Goal: Task Accomplishment & Management: Complete application form

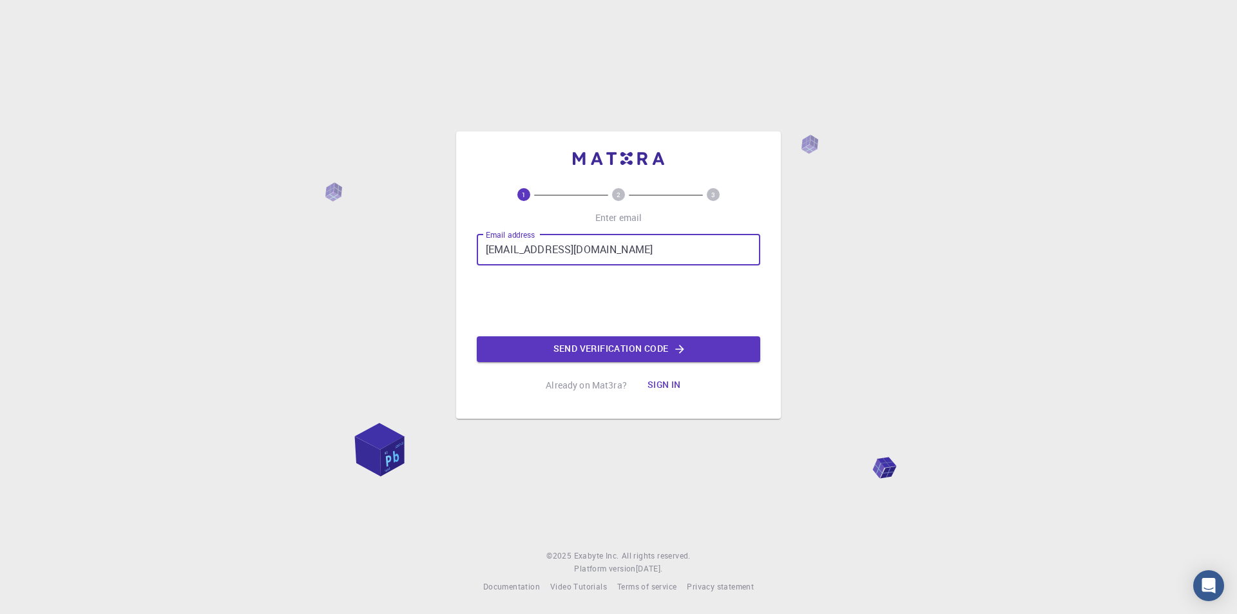
type input "[EMAIL_ADDRESS][DOMAIN_NAME]"
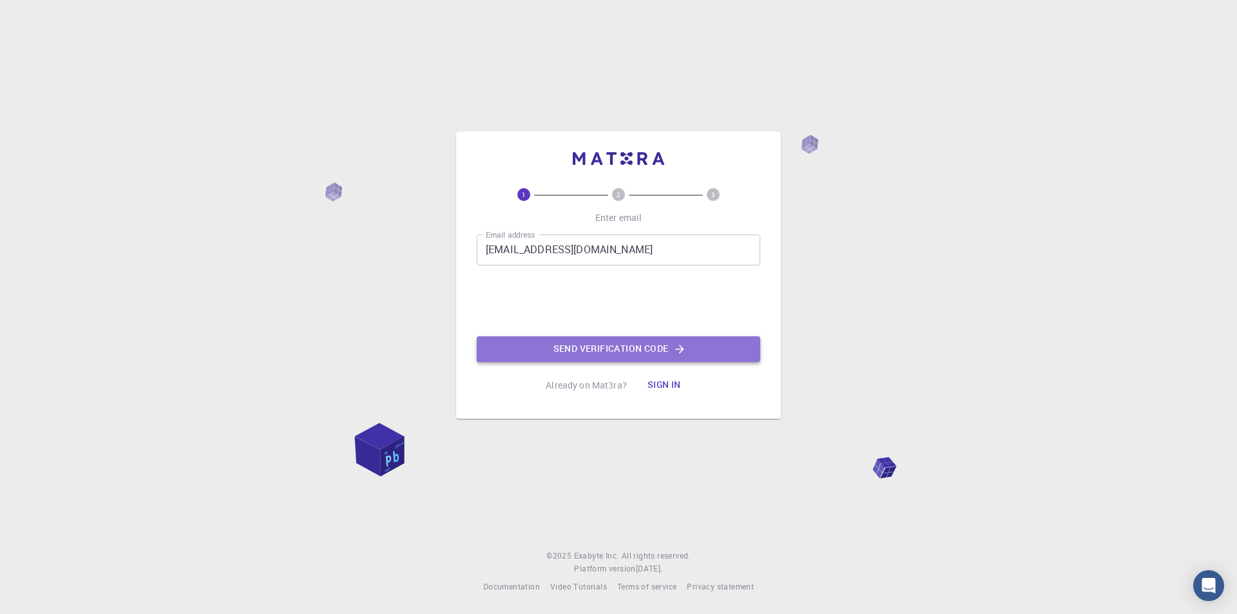
click at [604, 349] on button "Send verification code" at bounding box center [618, 349] width 283 height 26
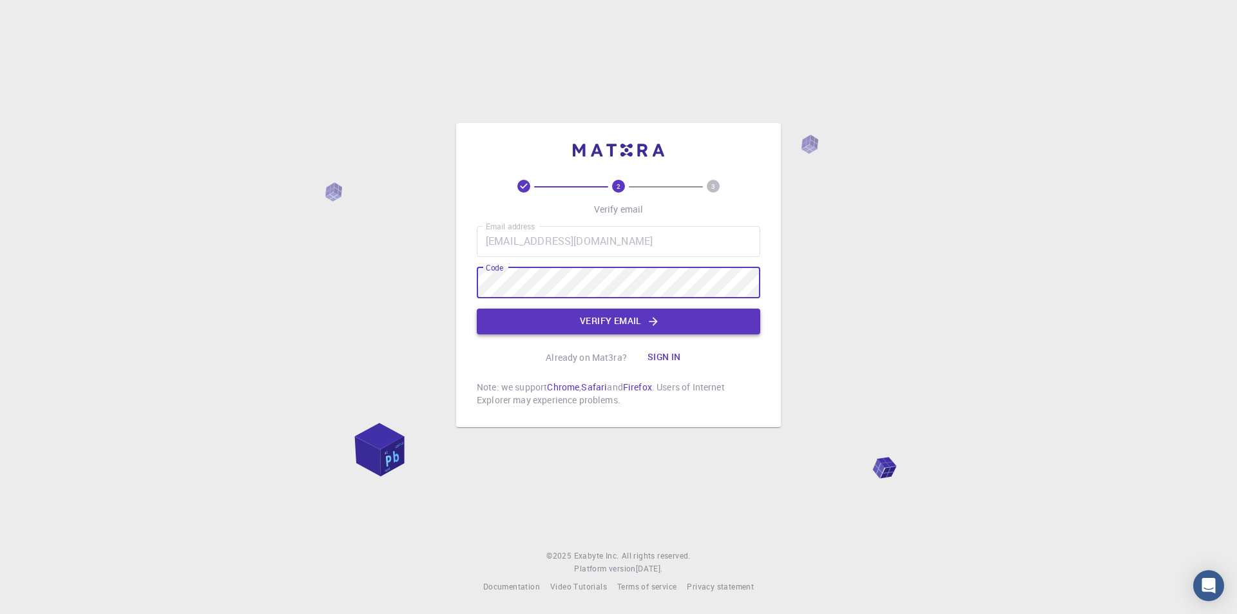
click at [605, 318] on button "Verify email" at bounding box center [618, 322] width 283 height 26
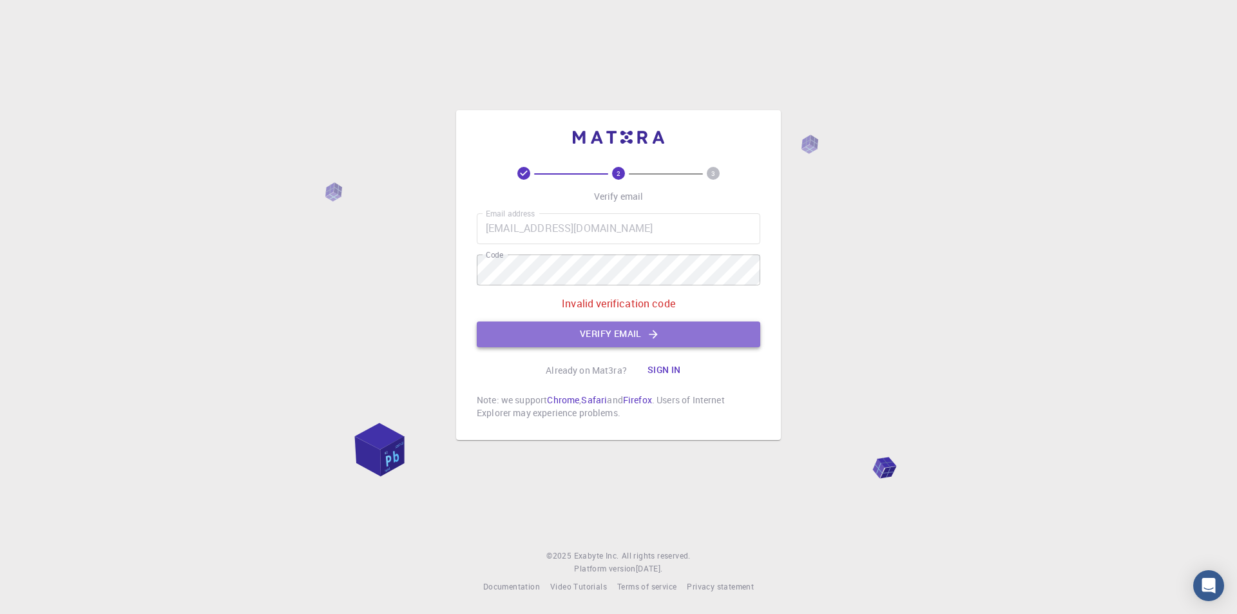
click at [624, 335] on button "Verify email" at bounding box center [618, 334] width 283 height 26
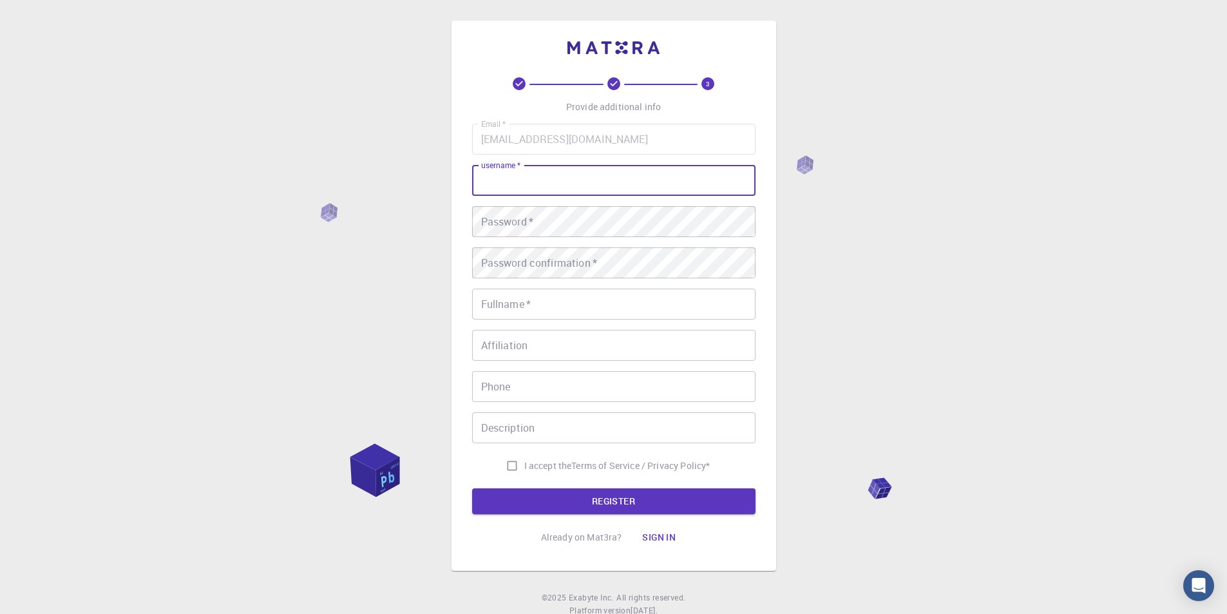
click at [538, 182] on input "username   *" at bounding box center [613, 180] width 283 height 31
type input "senthil575"
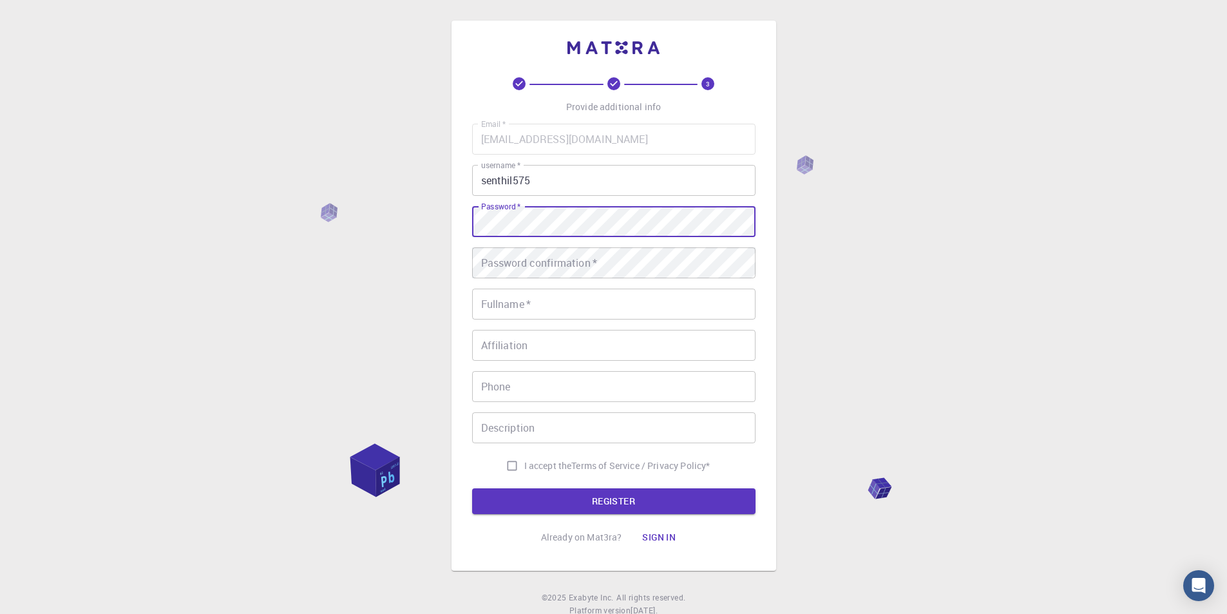
click at [417, 232] on div "3 Provide additional info Email   * [EMAIL_ADDRESS][DOMAIN_NAME] Email   * user…" at bounding box center [613, 328] width 1227 height 656
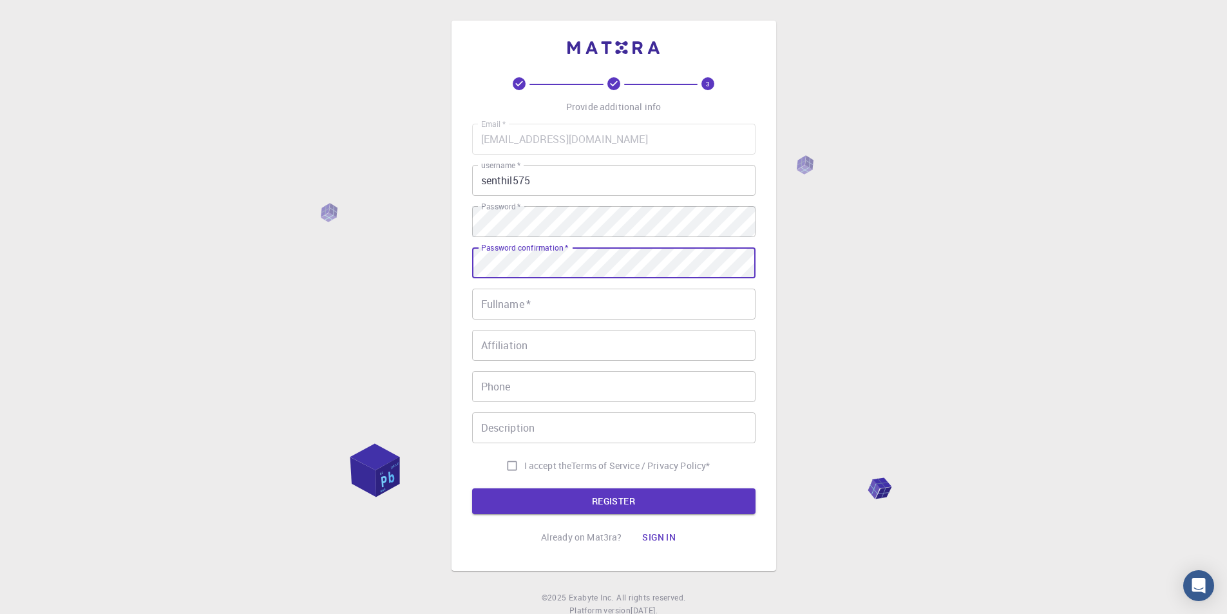
click at [503, 309] on input "Fullname   *" at bounding box center [613, 304] width 283 height 31
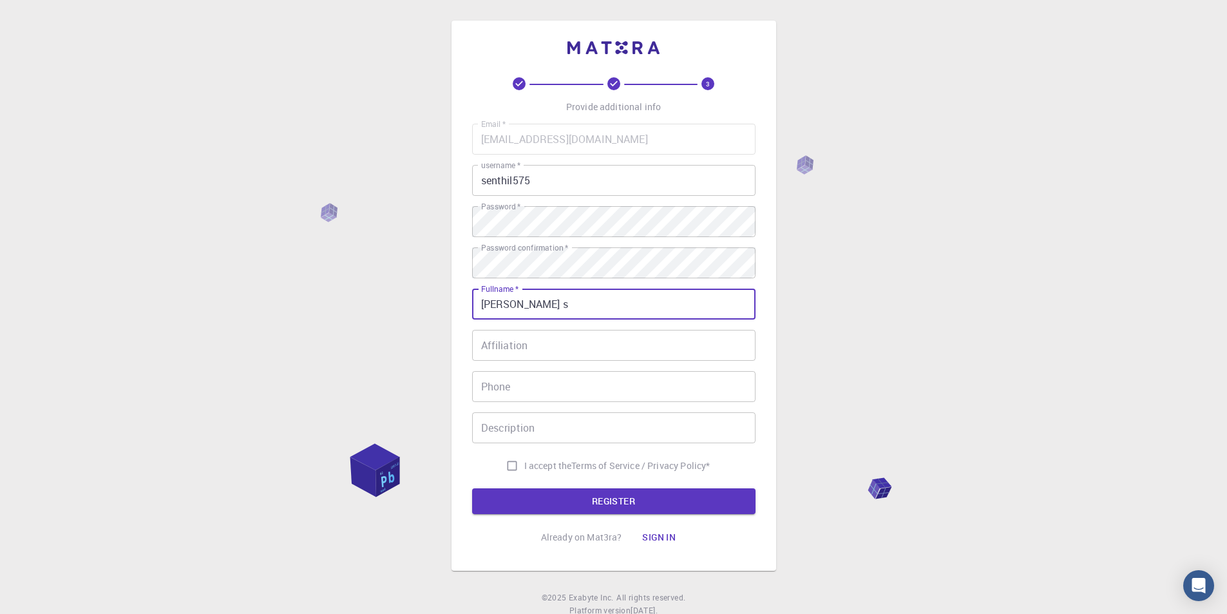
type input "[PERSON_NAME] s"
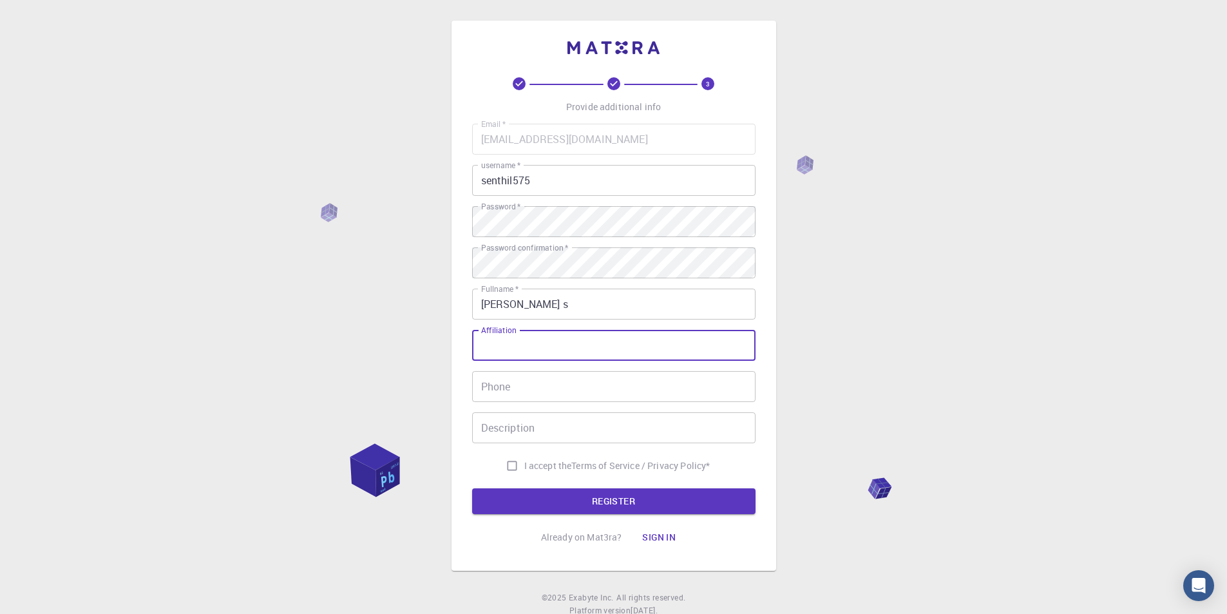
click at [515, 349] on input "Affiliation" at bounding box center [613, 345] width 283 height 31
type input "Education"
click at [486, 392] on input "Phone" at bounding box center [613, 386] width 283 height 31
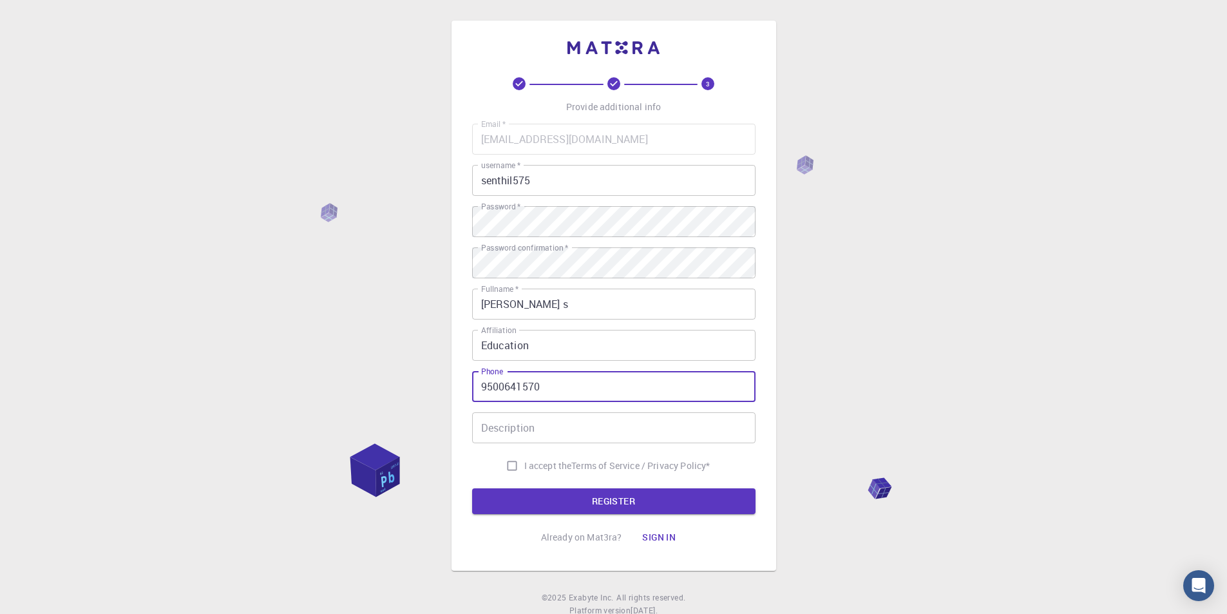
type input "9500641570"
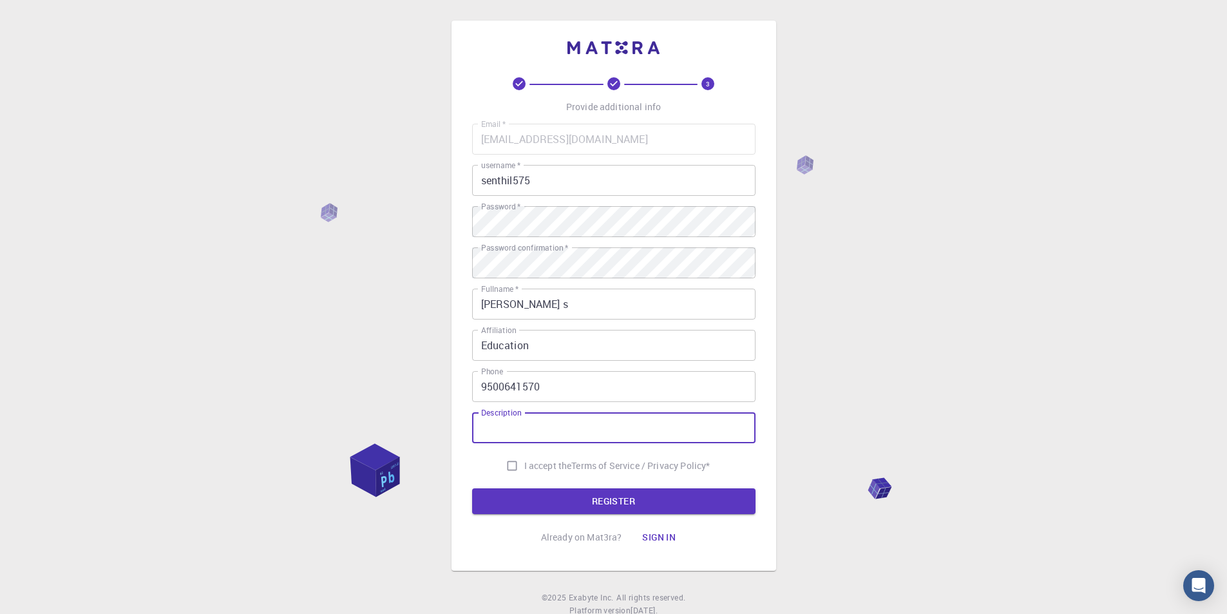
click at [507, 432] on input "Description" at bounding box center [613, 427] width 283 height 31
type input "Learning"
click at [511, 468] on input "I accept the Terms of Service / Privacy Policy *" at bounding box center [512, 466] width 24 height 24
checkbox input "true"
click at [608, 498] on button "REGISTER" at bounding box center [613, 501] width 283 height 26
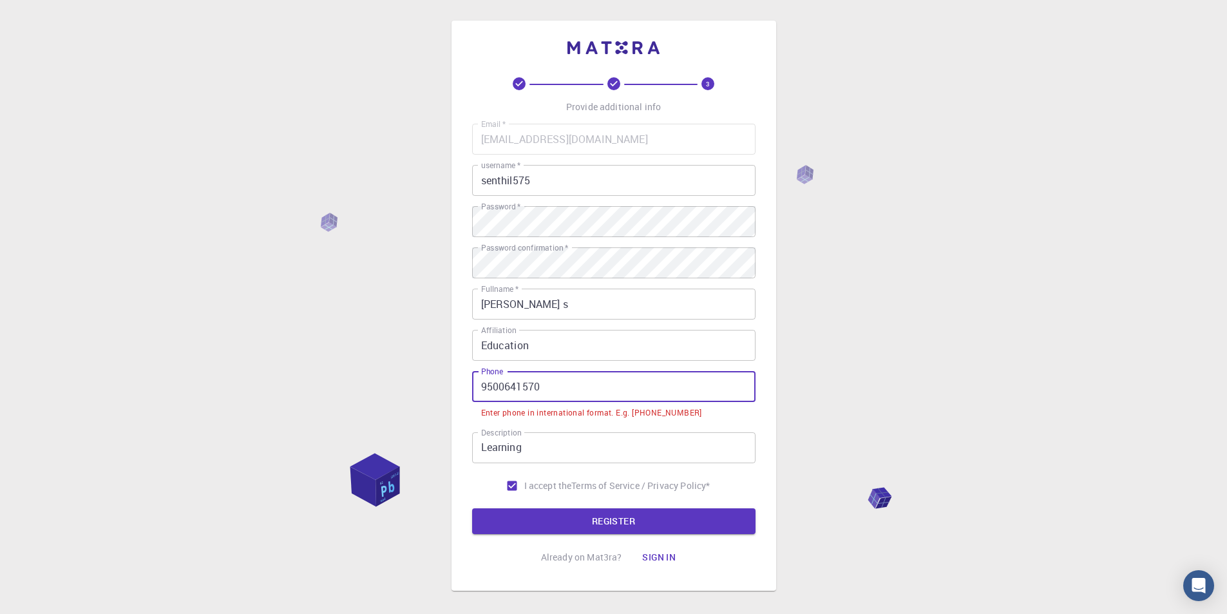
click at [483, 386] on input "9500641570" at bounding box center [613, 386] width 283 height 31
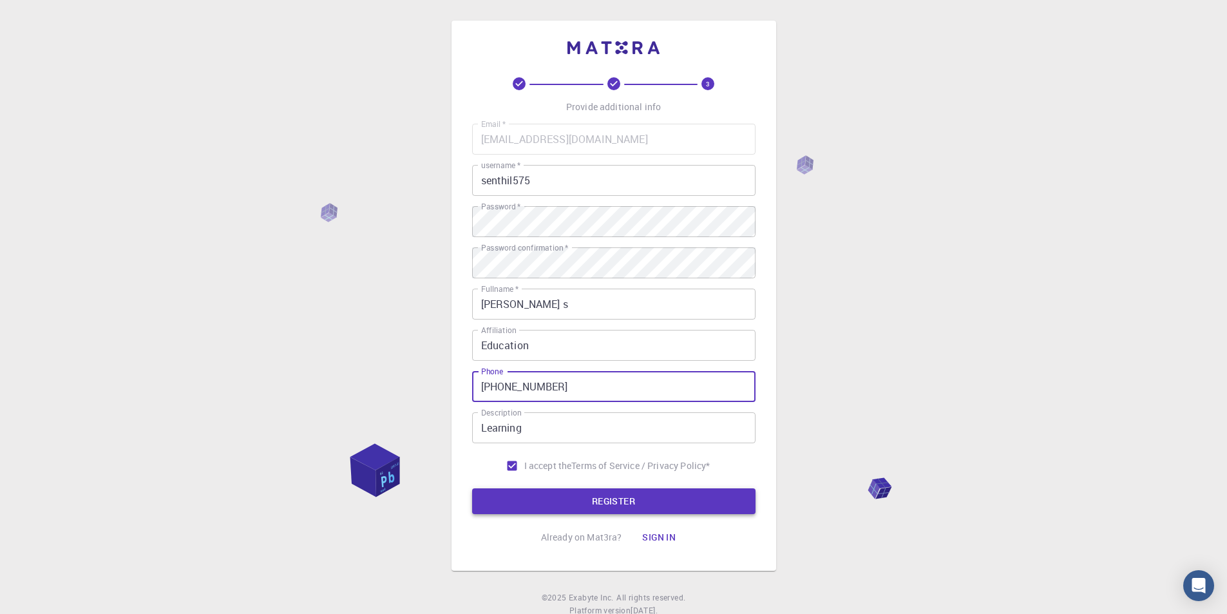
type input "[PHONE_NUMBER]"
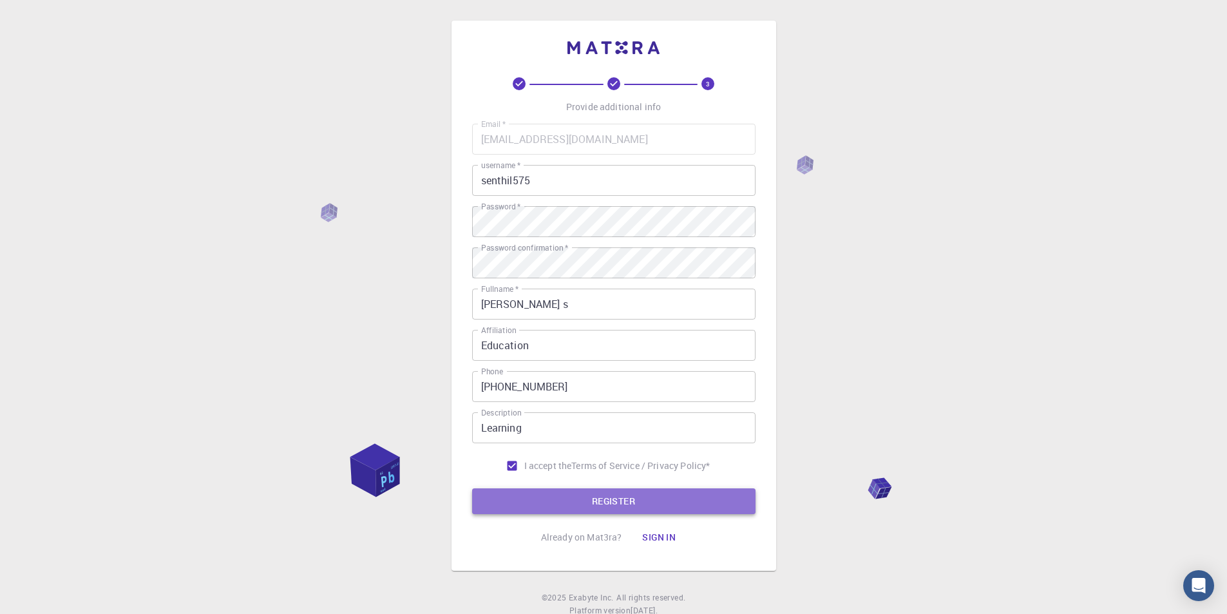
click at [598, 499] on button "REGISTER" at bounding box center [613, 501] width 283 height 26
click at [613, 496] on button "REGISTER" at bounding box center [613, 501] width 283 height 26
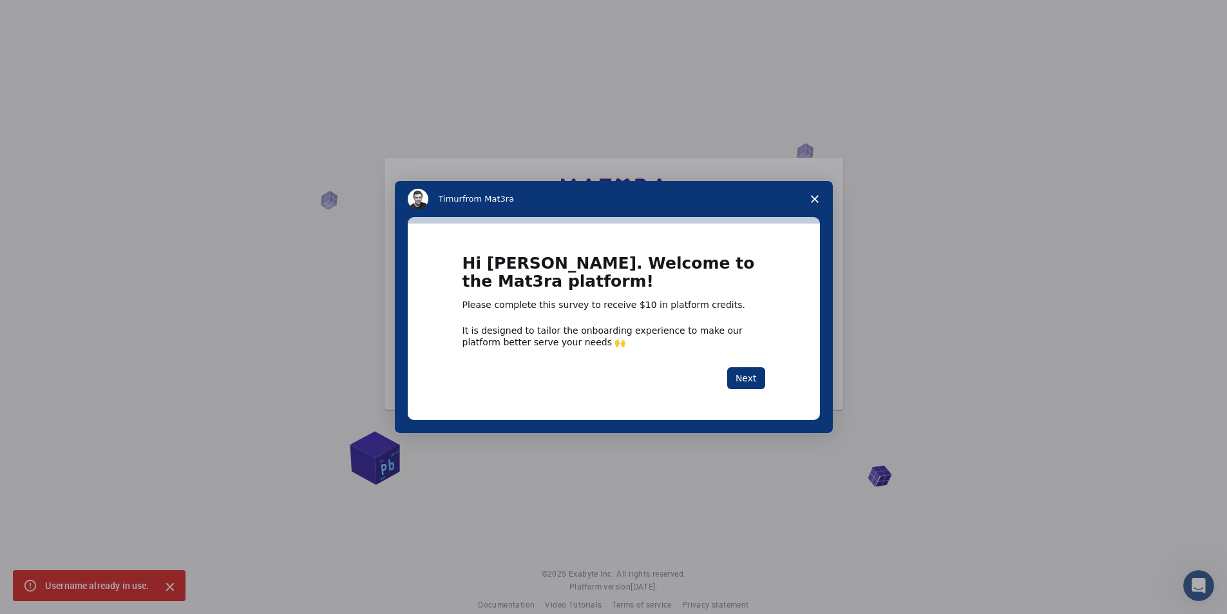
click at [812, 197] on polygon "Close survey" at bounding box center [815, 199] width 8 height 8
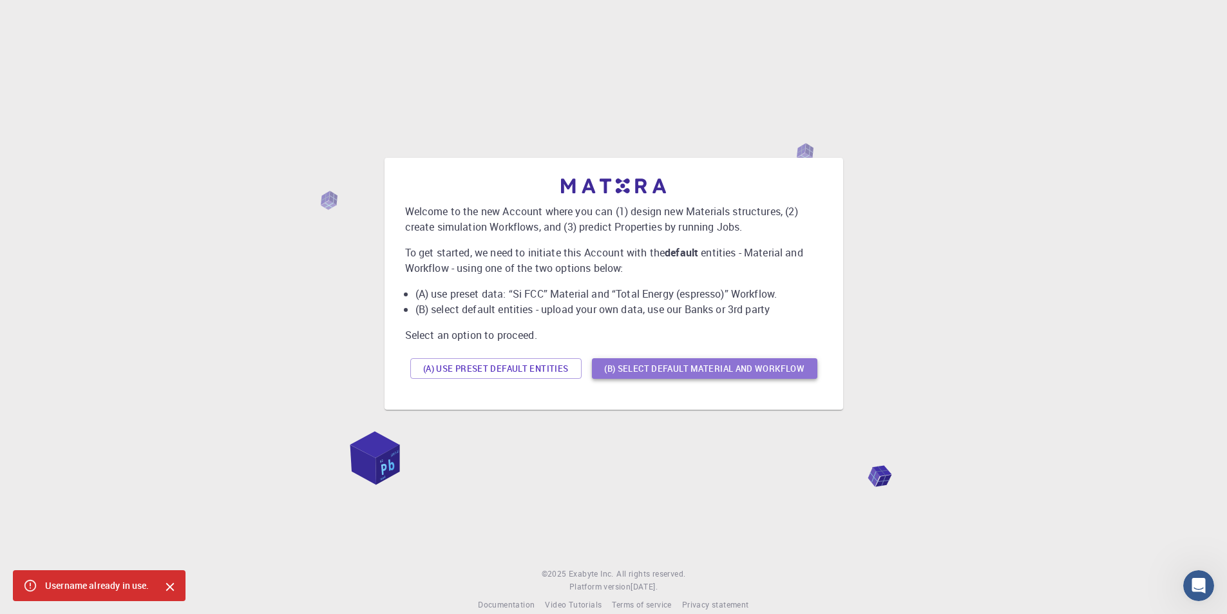
click at [721, 368] on button "(B) Select default material and workflow" at bounding box center [704, 368] width 225 height 21
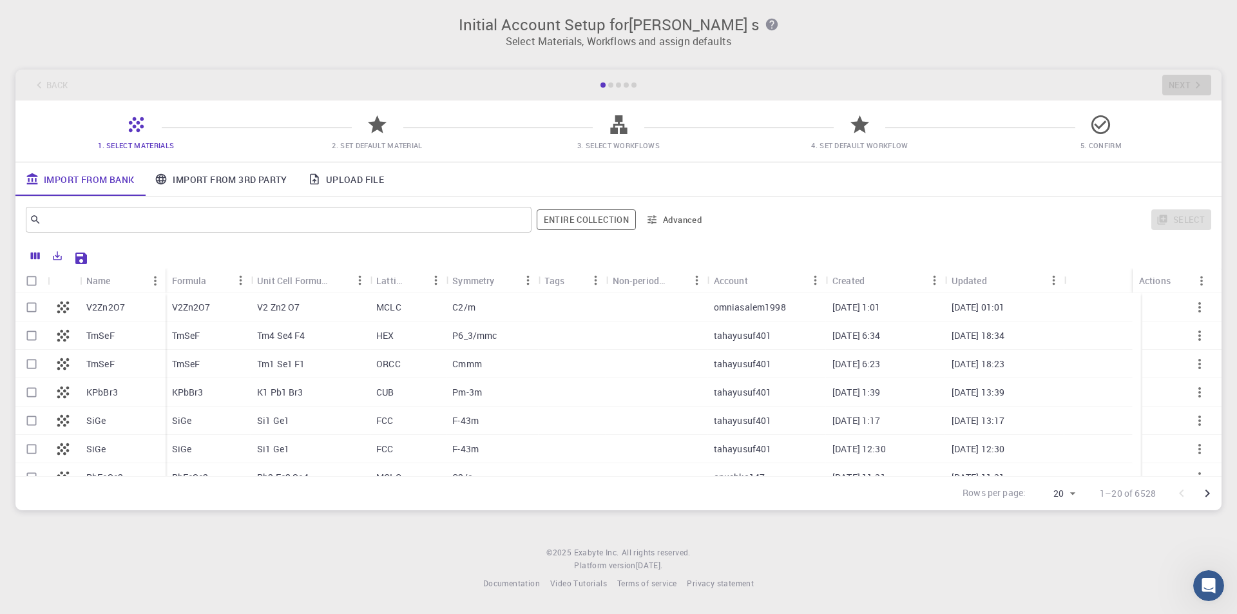
click at [202, 305] on p "V2Zn2O7" at bounding box center [191, 307] width 39 height 13
checkbox input "true"
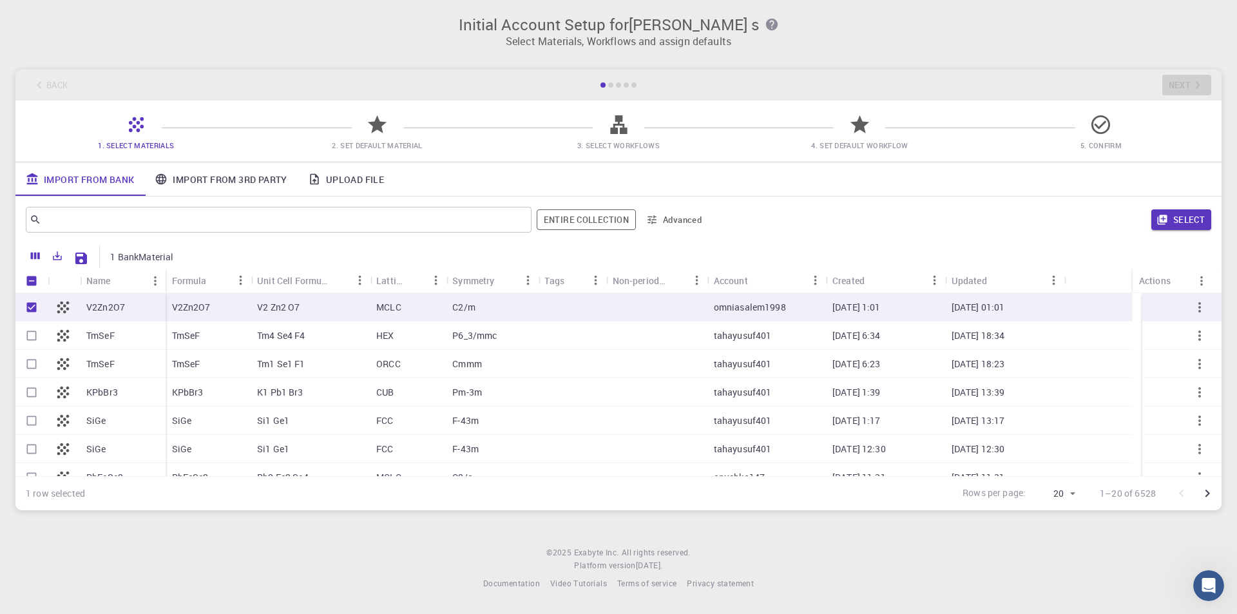
click at [244, 182] on link "Import From 3rd Party" at bounding box center [220, 178] width 153 height 33
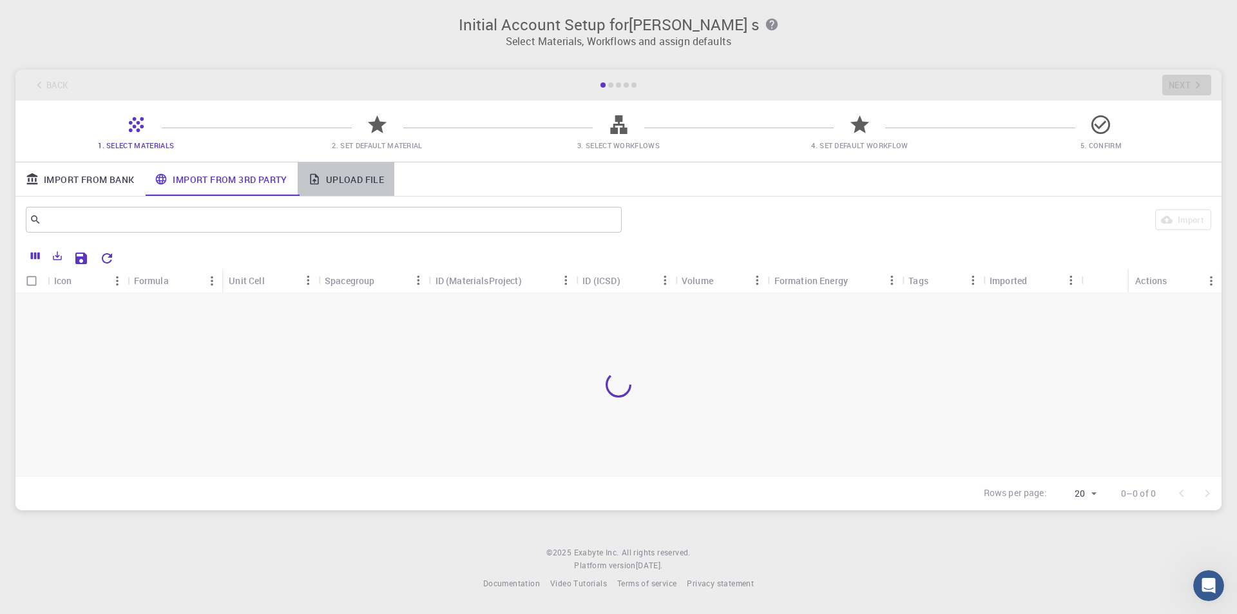
click at [350, 180] on link "Upload File" at bounding box center [346, 178] width 97 height 33
